Goal: Find specific page/section: Find specific page/section

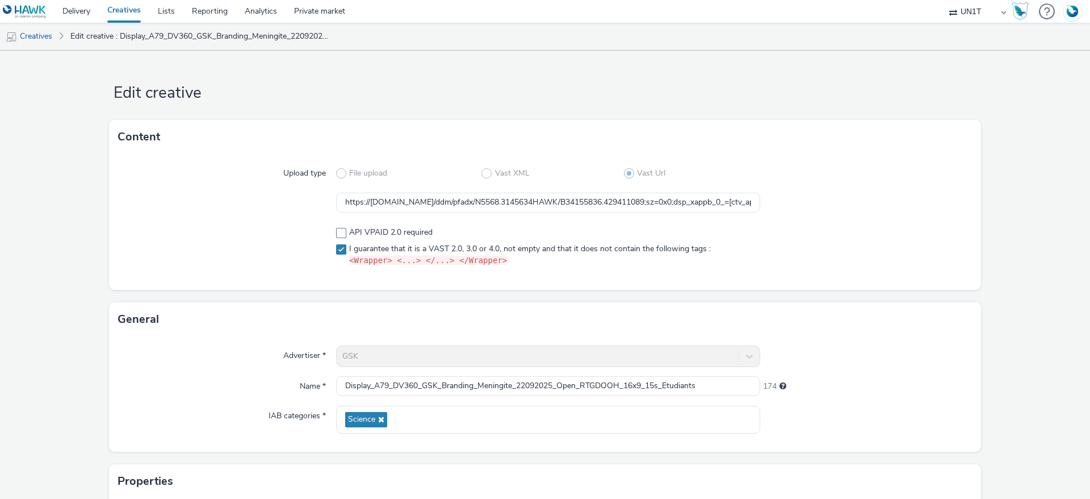
select select "dd3fb4f6-b550-43f6-8f67-b78d09d23a96"
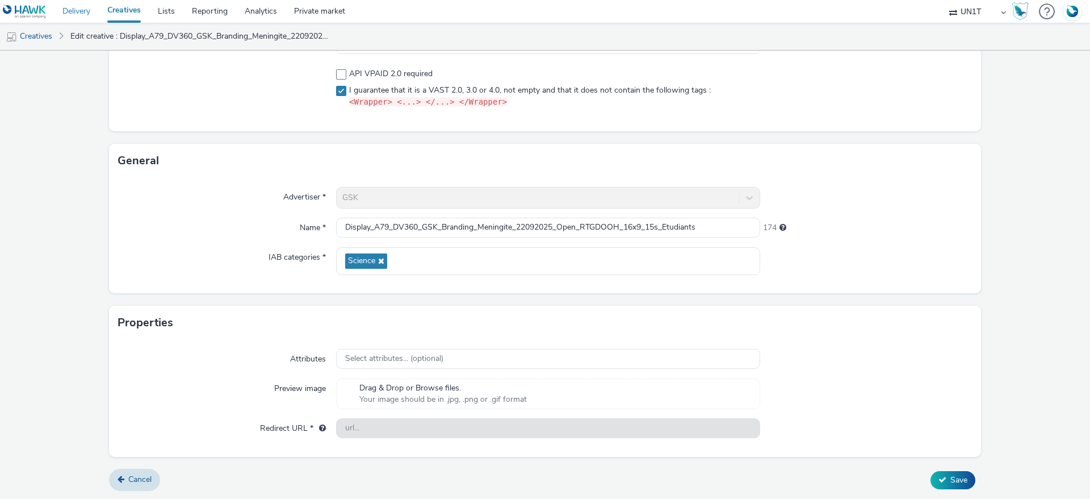
click at [68, 11] on link "Delivery" at bounding box center [76, 11] width 45 height 23
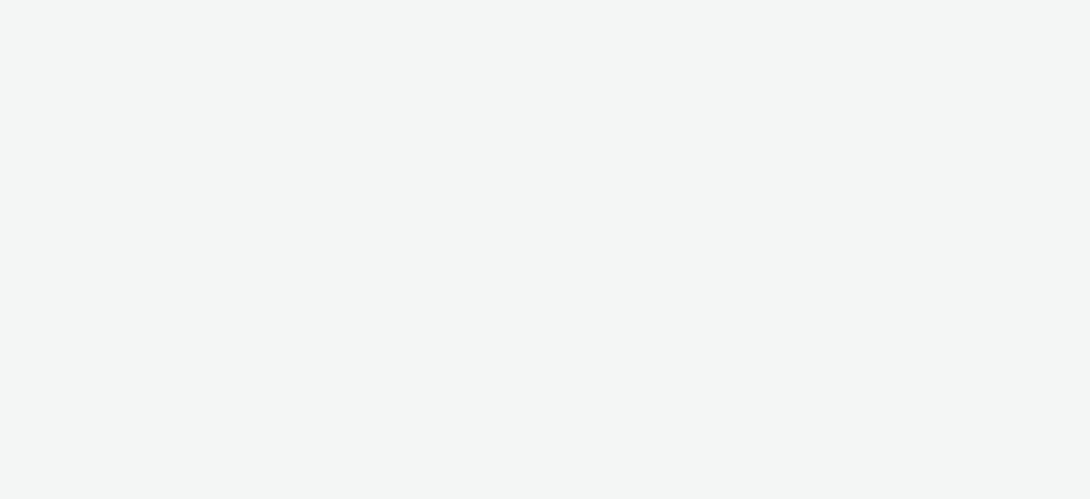
select select "74ee30ea-faea-4dd3-a1ad-716b3210ee10"
select select "ed86ec94-e5cc-4656-947e-a83427878125"
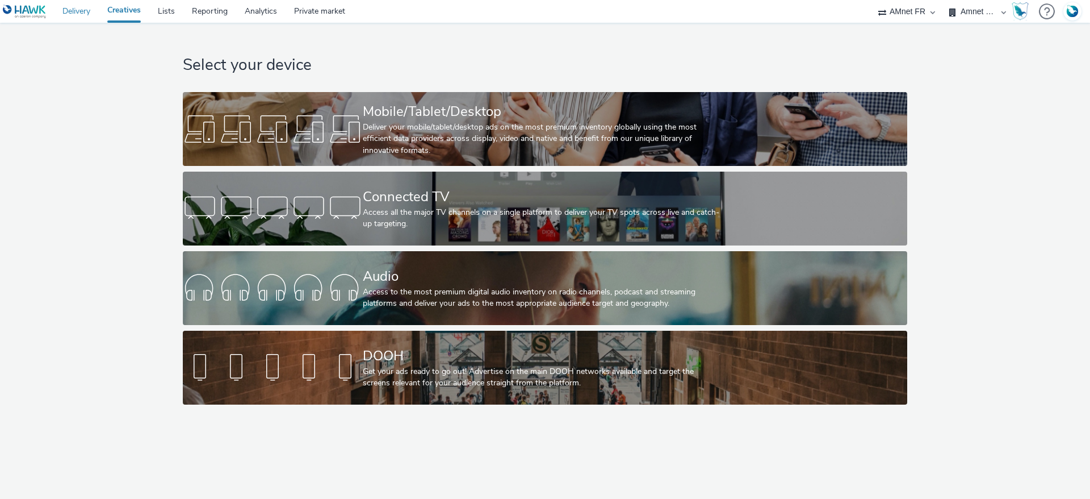
click at [61, 12] on link "Delivery" at bounding box center [76, 11] width 45 height 23
